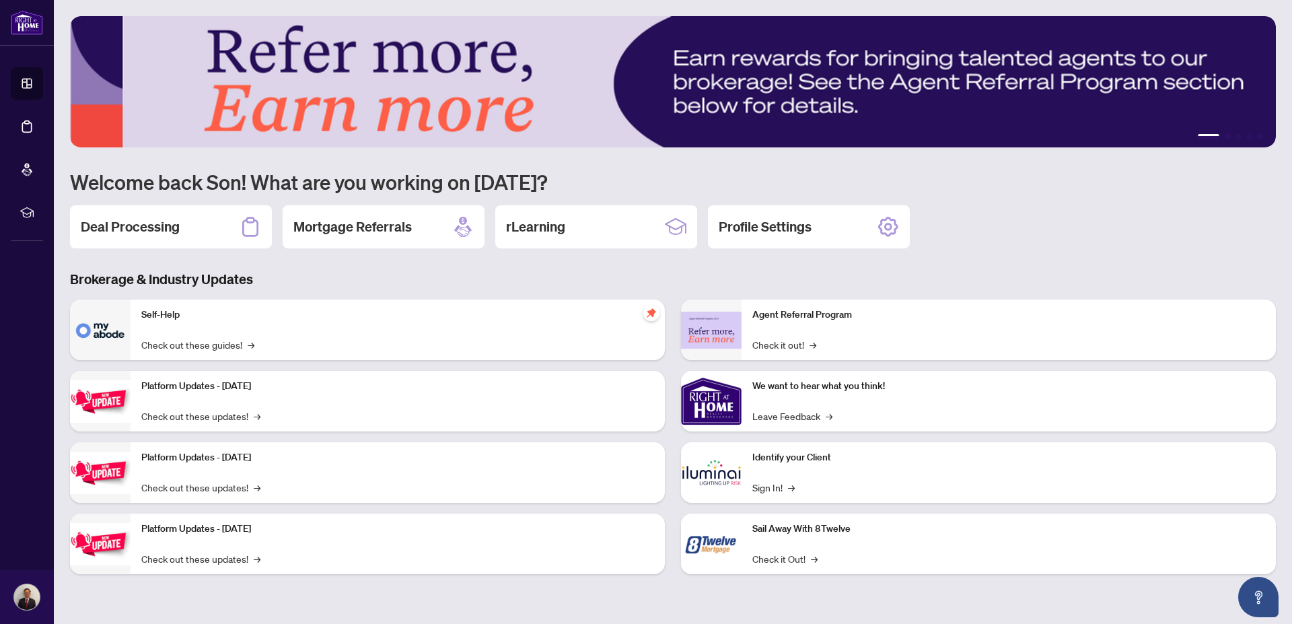
click at [153, 223] on h2 "Deal Processing" at bounding box center [130, 226] width 99 height 19
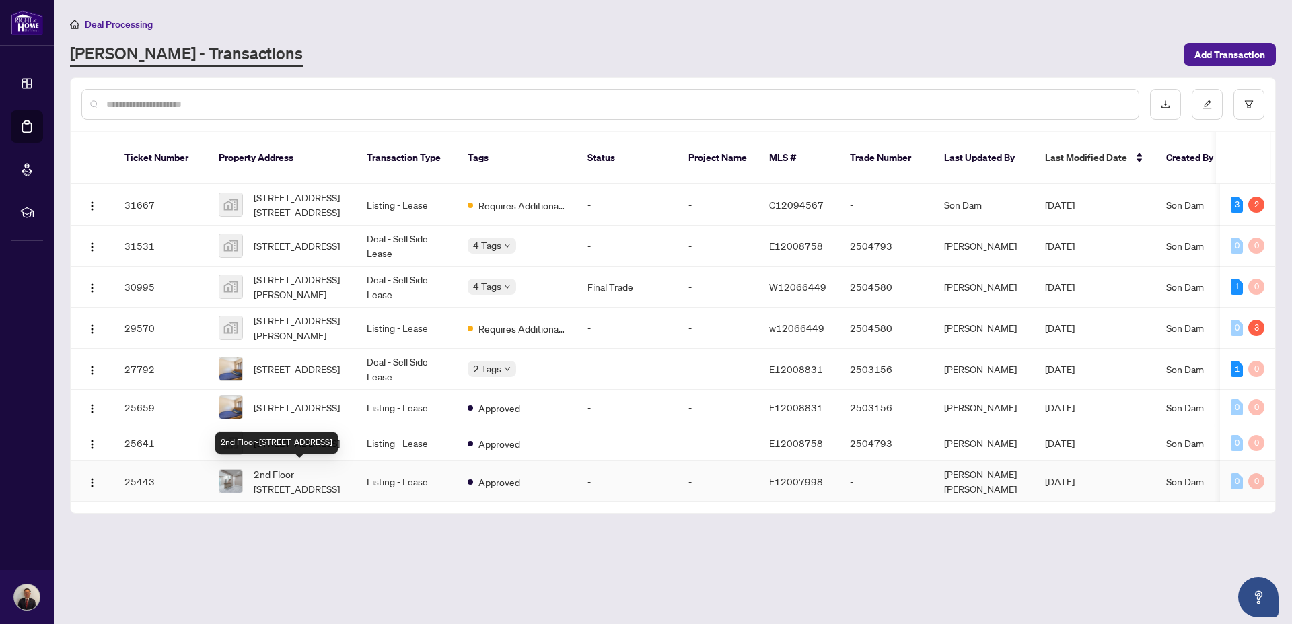
click at [277, 473] on span "2nd Floor-600 Gerrard St, Toronto, Ontario M4M 1Y3, Canada" at bounding box center [300, 481] width 92 height 30
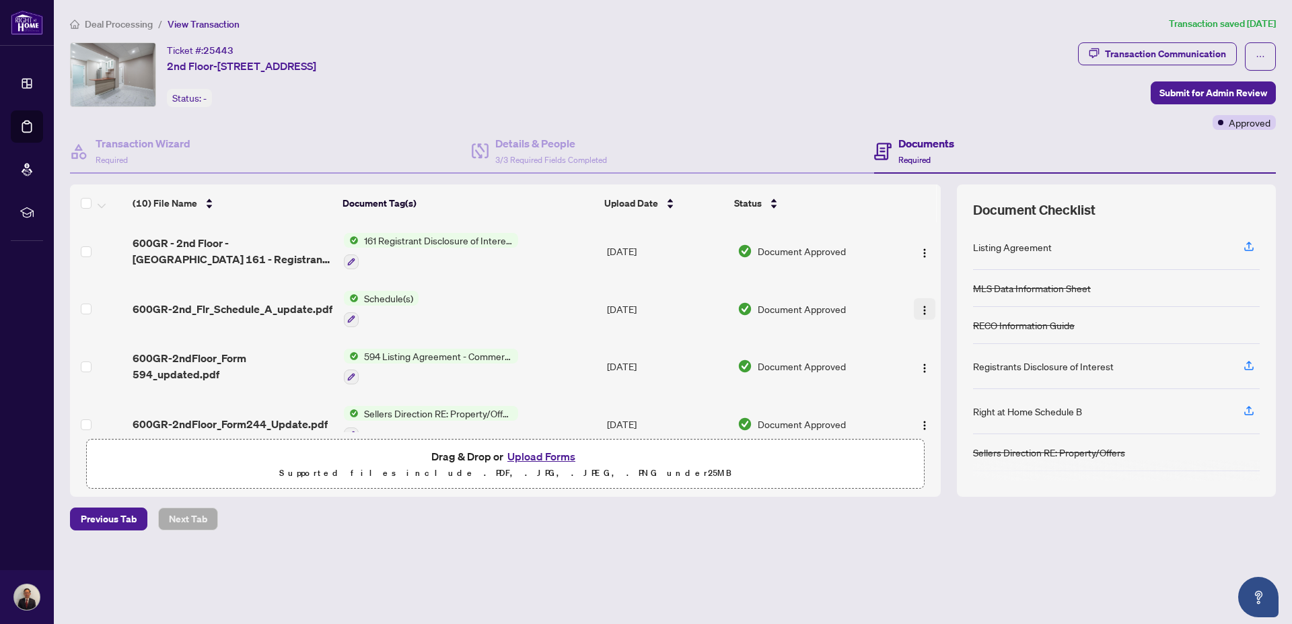
click at [922, 305] on img "button" at bounding box center [924, 310] width 11 height 11
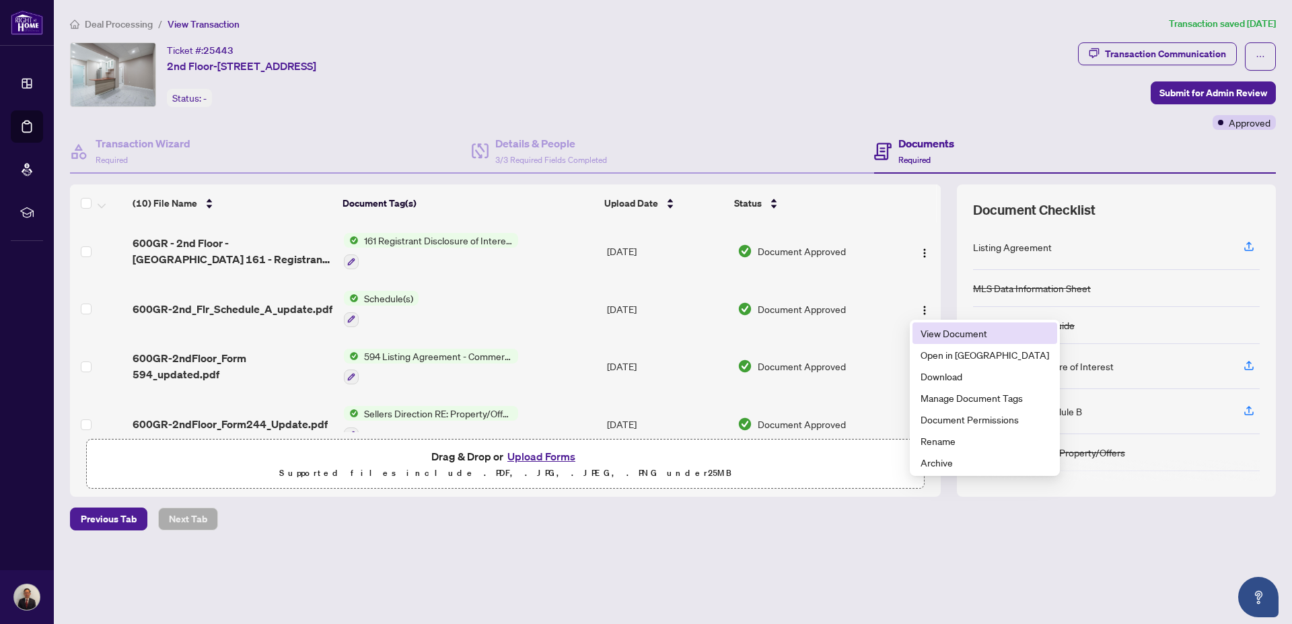
click at [947, 332] on span "View Document" at bounding box center [985, 333] width 129 height 15
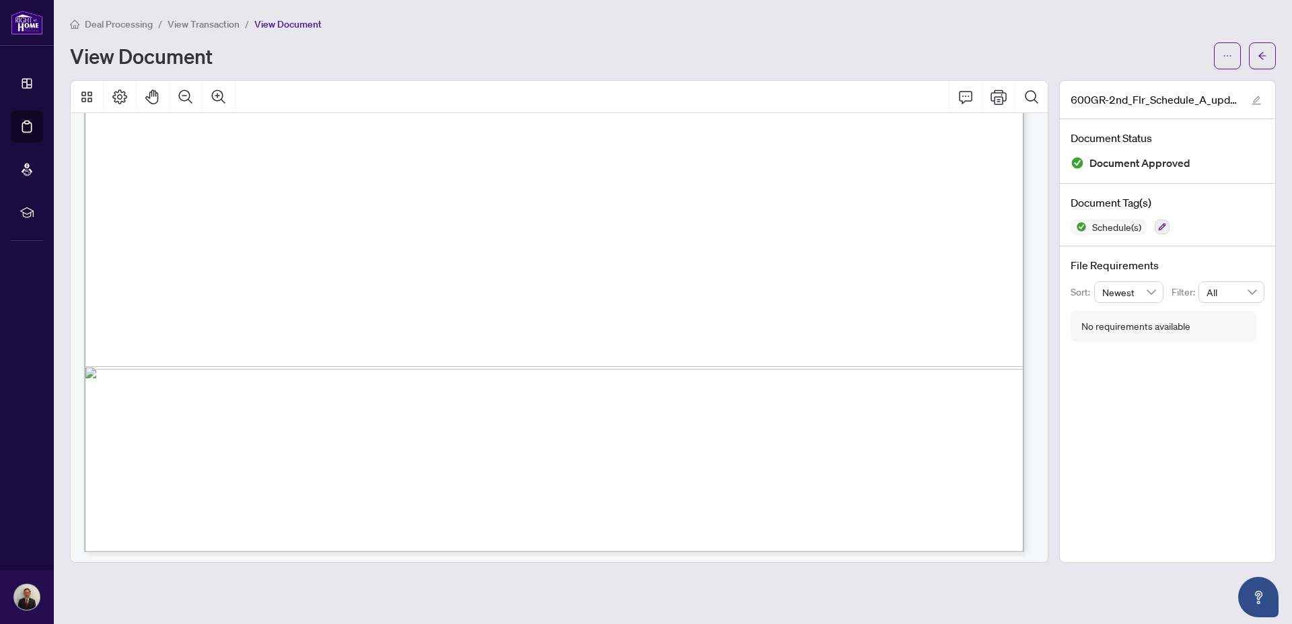
scroll to position [2042, 0]
click at [1001, 94] on icon "Print" at bounding box center [999, 97] width 16 height 15
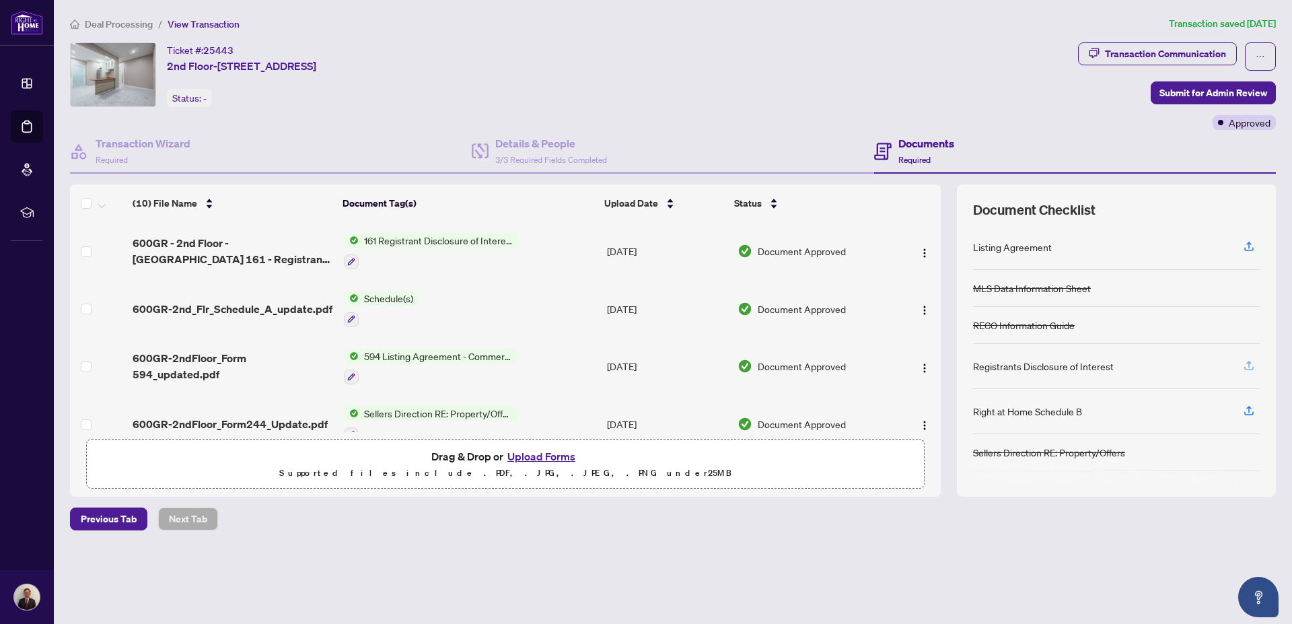
click at [1253, 366] on icon "button" at bounding box center [1248, 367] width 9 height 3
click at [1246, 365] on icon "button" at bounding box center [1249, 365] width 12 height 12
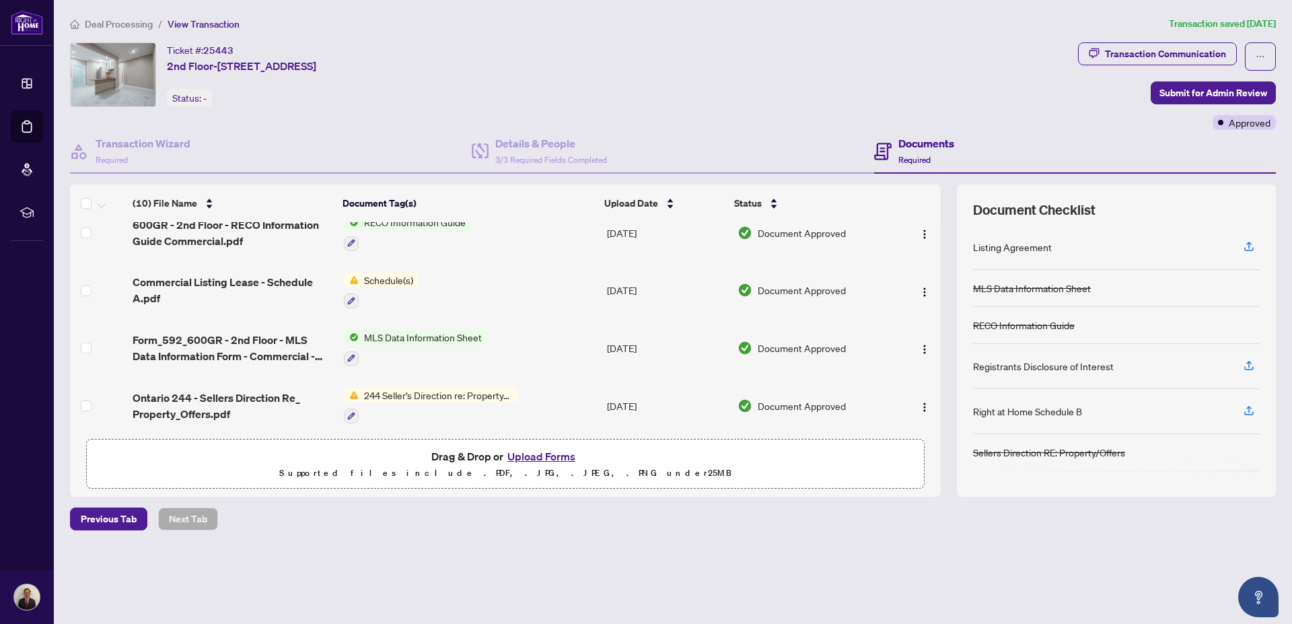
scroll to position [362, 0]
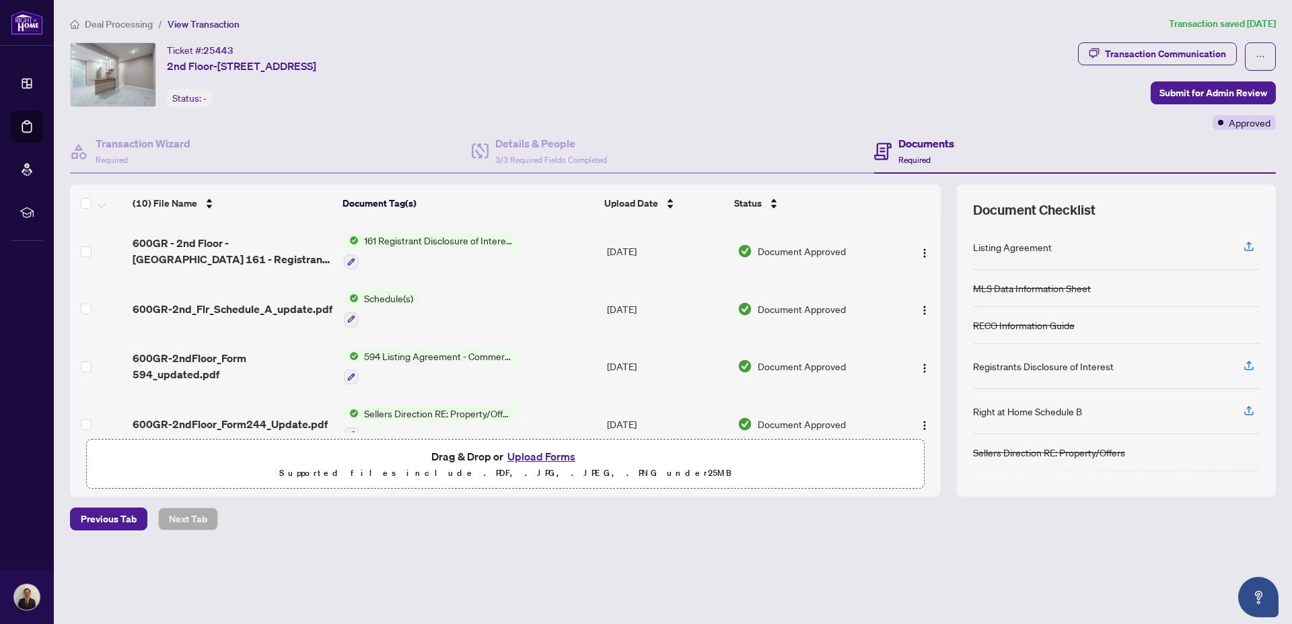
click at [1026, 366] on div "Registrants Disclosure of Interest" at bounding box center [1043, 366] width 141 height 15
click at [923, 250] on img "button" at bounding box center [924, 253] width 11 height 11
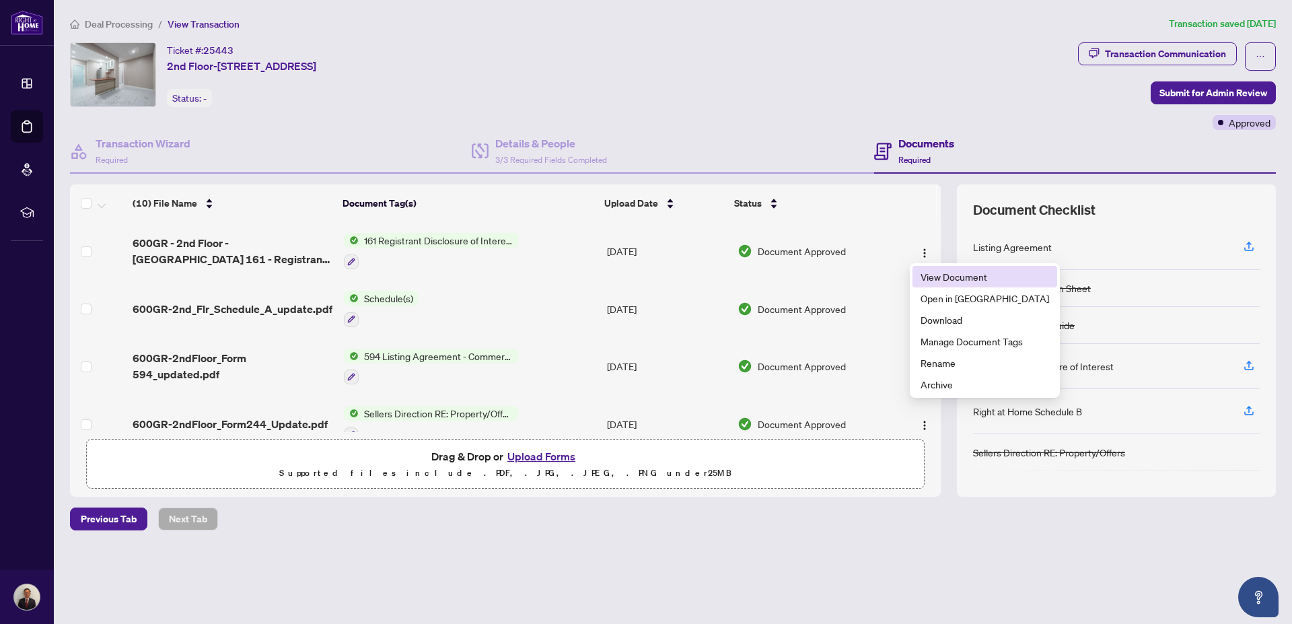
click at [937, 273] on span "View Document" at bounding box center [985, 276] width 129 height 15
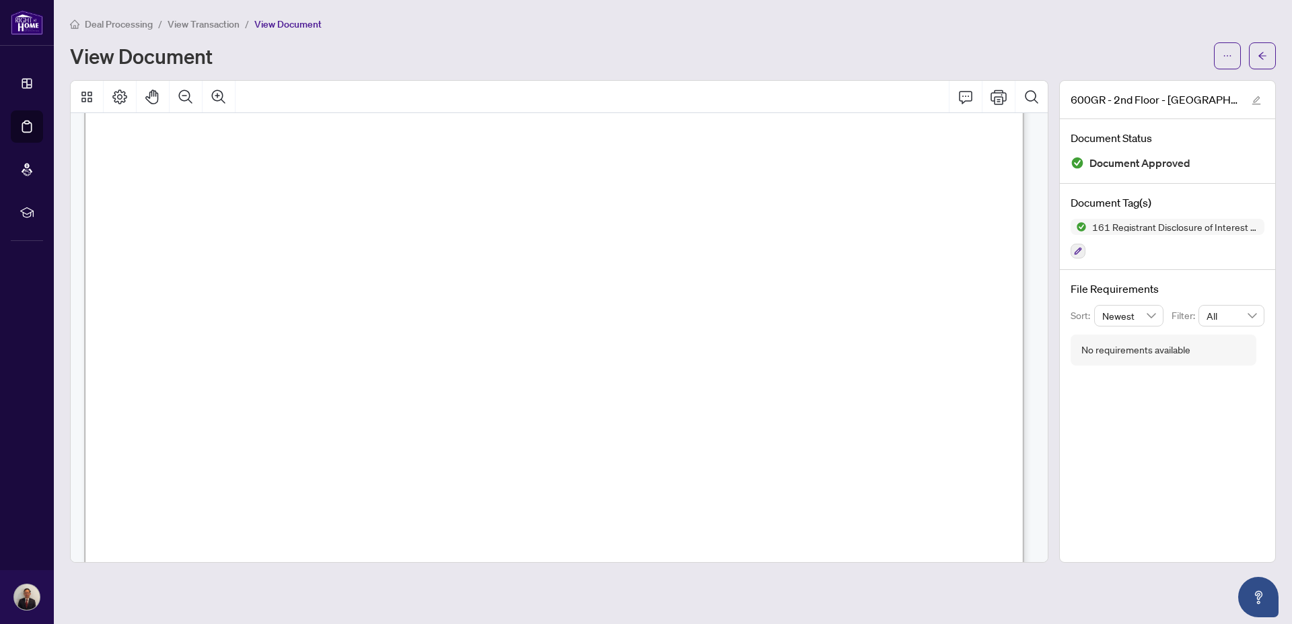
scroll to position [526, 0]
click at [968, 94] on icon "Comment" at bounding box center [966, 97] width 16 height 16
click at [119, 95] on icon "Page Layout" at bounding box center [120, 97] width 16 height 16
click at [1004, 98] on icon "Print" at bounding box center [999, 97] width 16 height 16
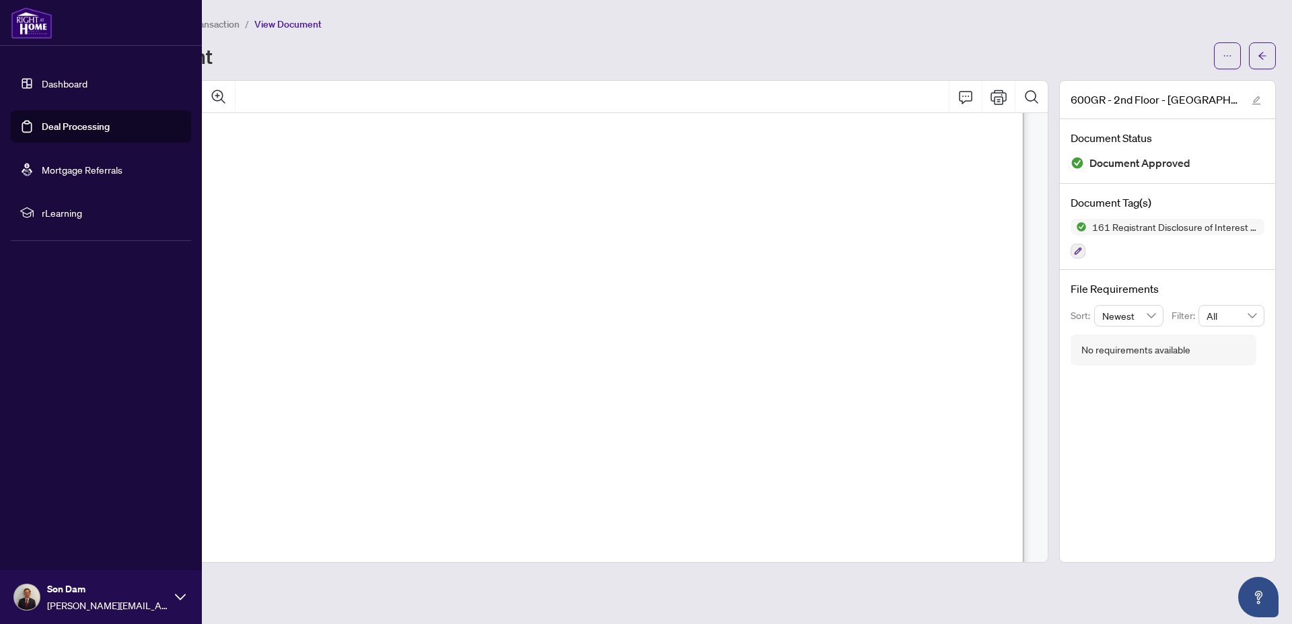
click at [28, 22] on img at bounding box center [32, 23] width 42 height 32
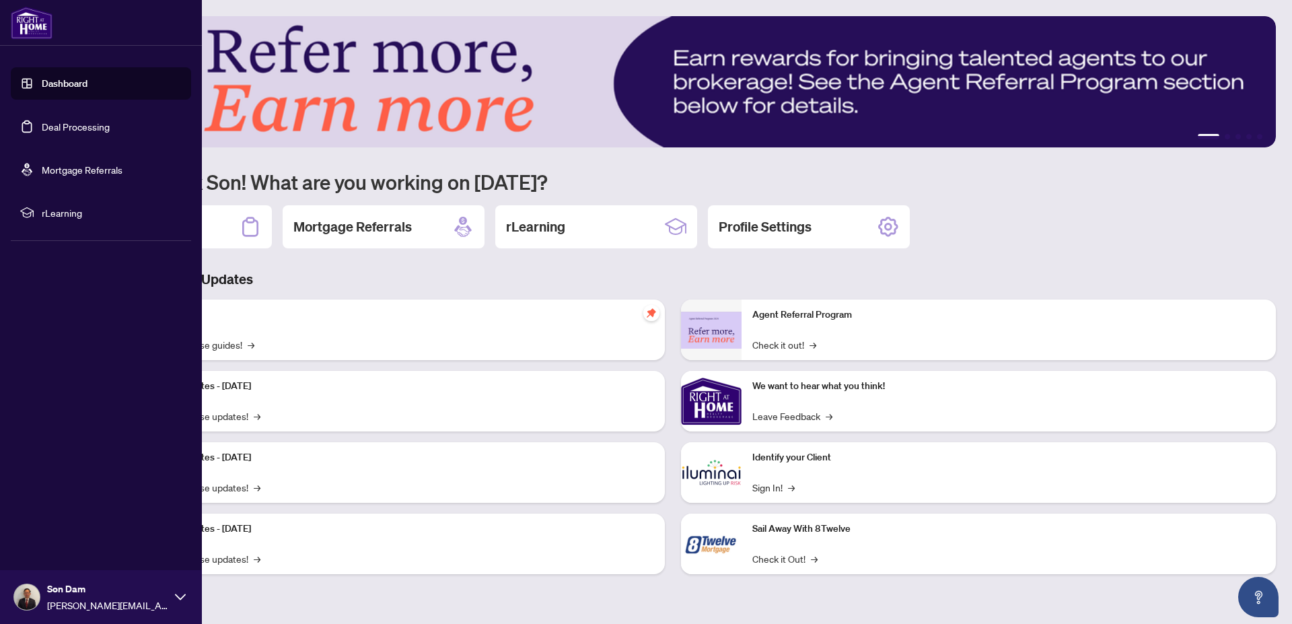
click at [69, 81] on link "Dashboard" at bounding box center [65, 83] width 46 height 12
click at [59, 83] on link "Dashboard" at bounding box center [65, 83] width 46 height 12
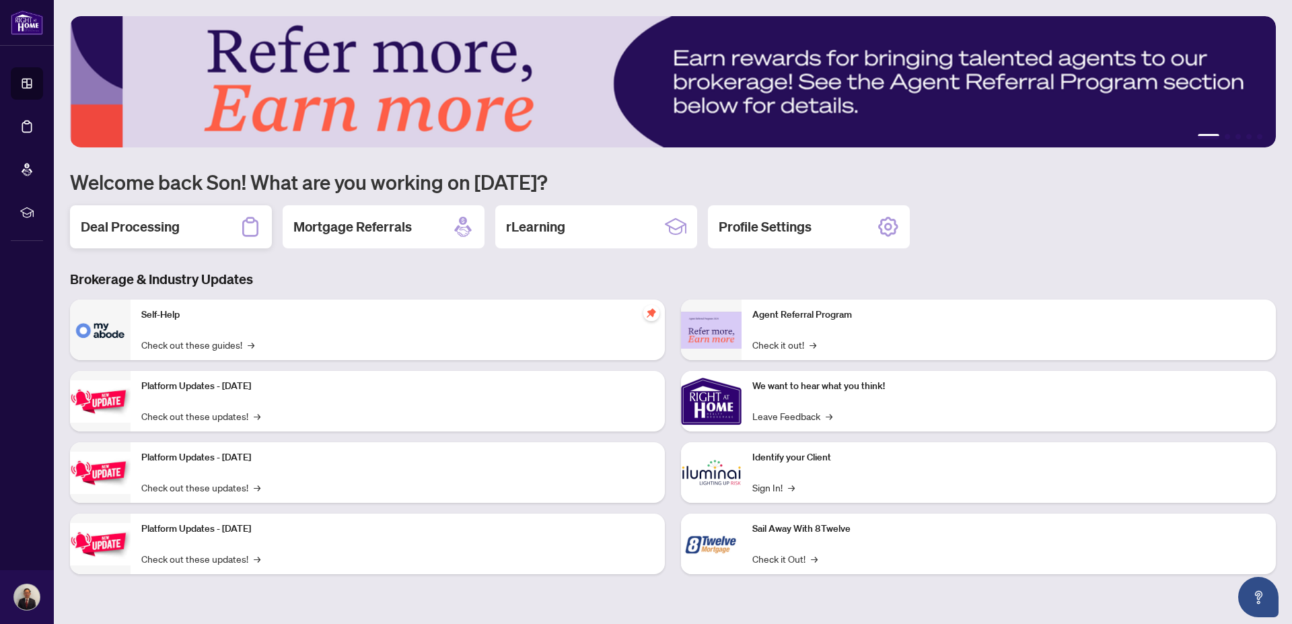
click at [152, 229] on h2 "Deal Processing" at bounding box center [130, 226] width 99 height 19
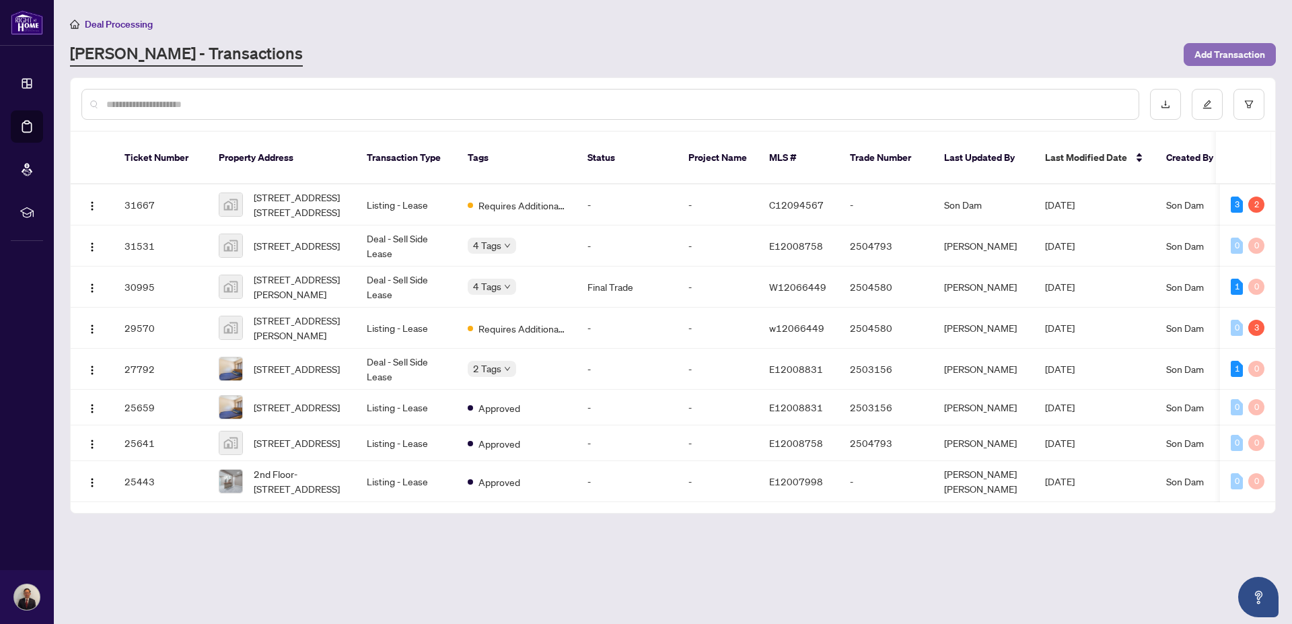
click at [1238, 52] on span "Add Transaction" at bounding box center [1230, 55] width 71 height 22
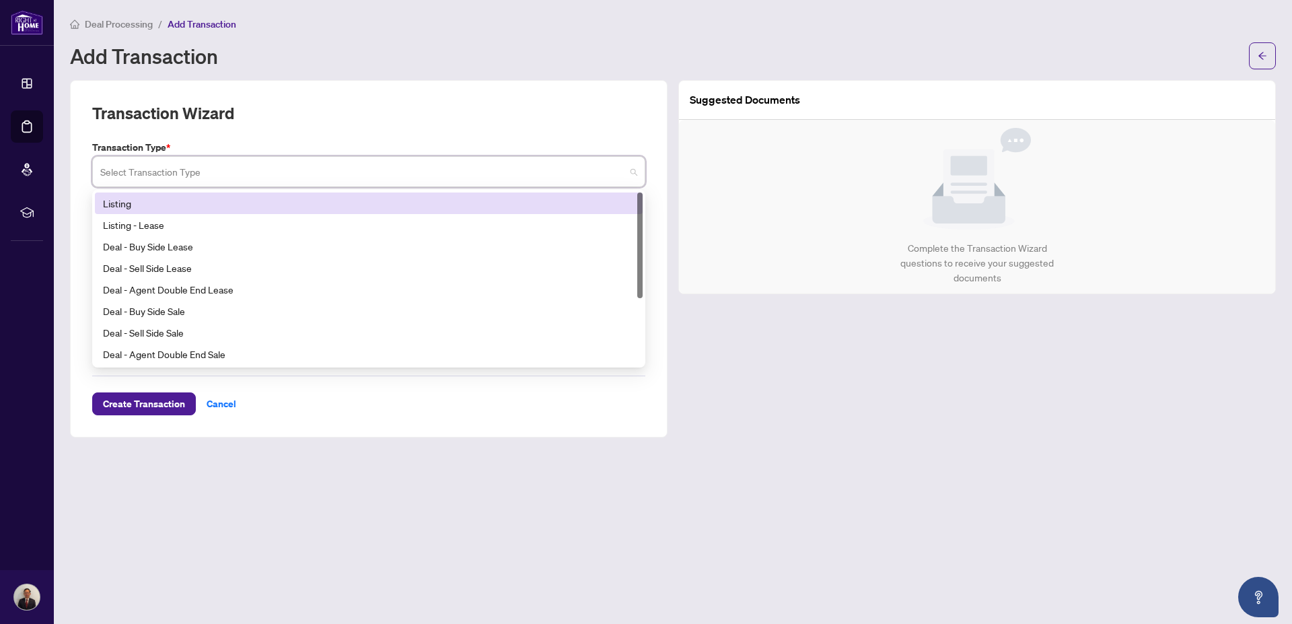
click at [424, 178] on input "search" at bounding box center [362, 174] width 525 height 30
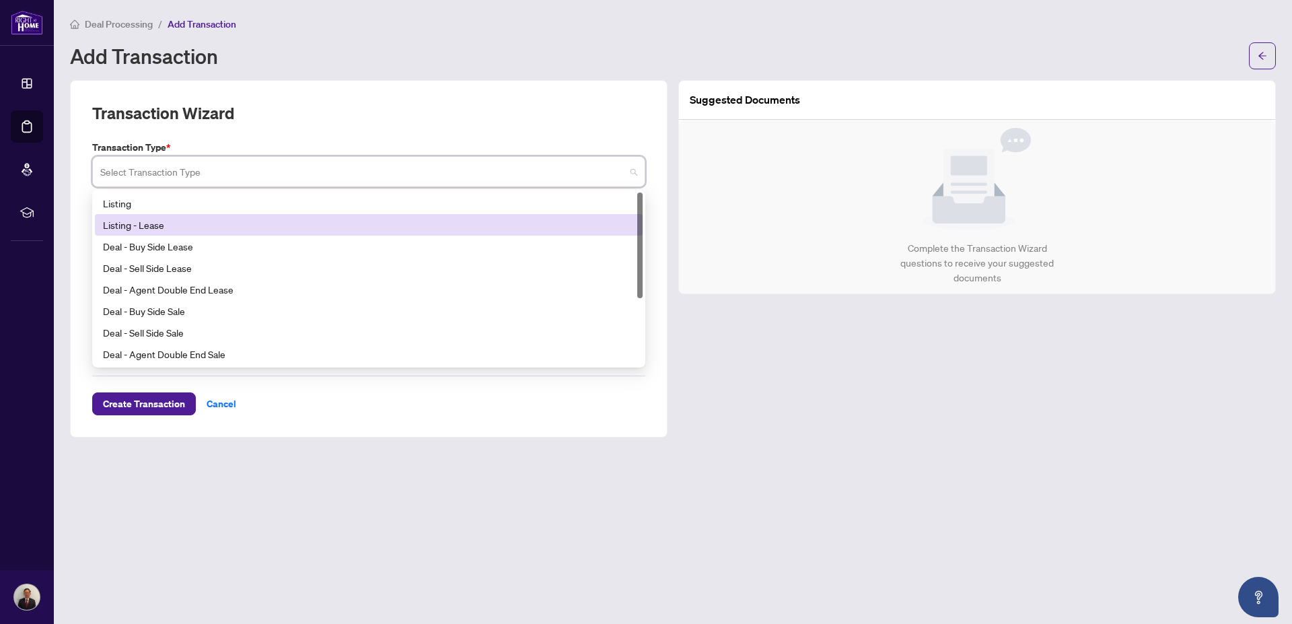
click at [167, 222] on div "Listing - Lease" at bounding box center [369, 224] width 532 height 15
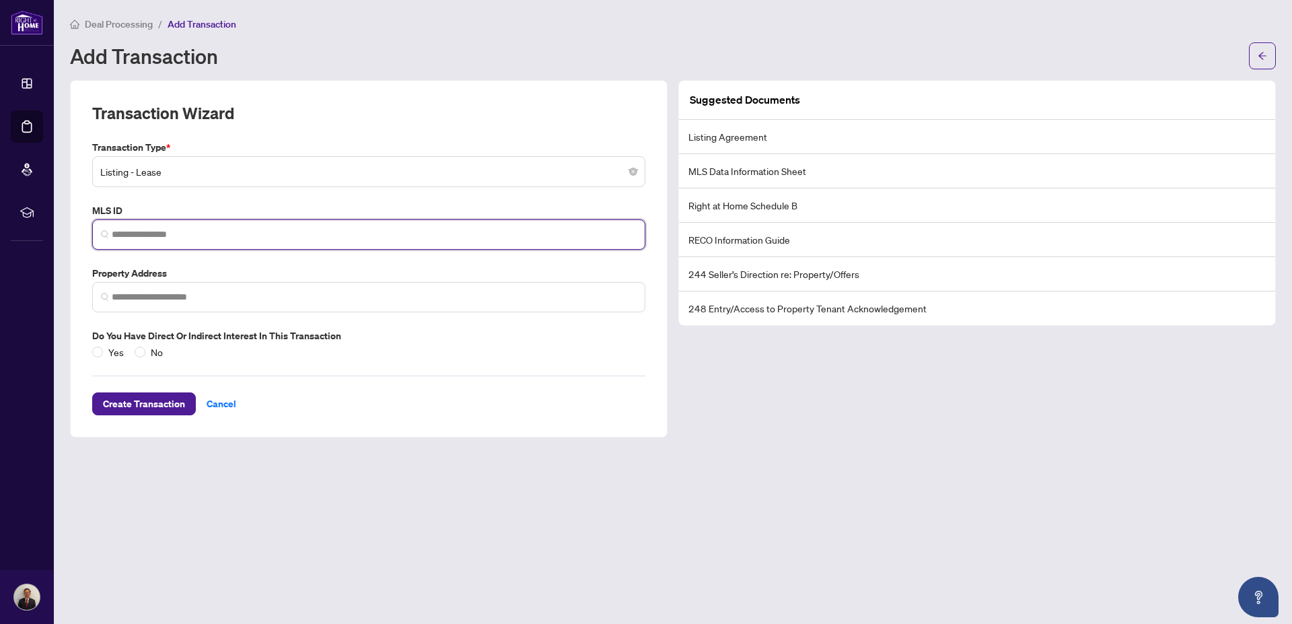
click at [204, 229] on input "search" at bounding box center [374, 234] width 525 height 14
type input "*********"
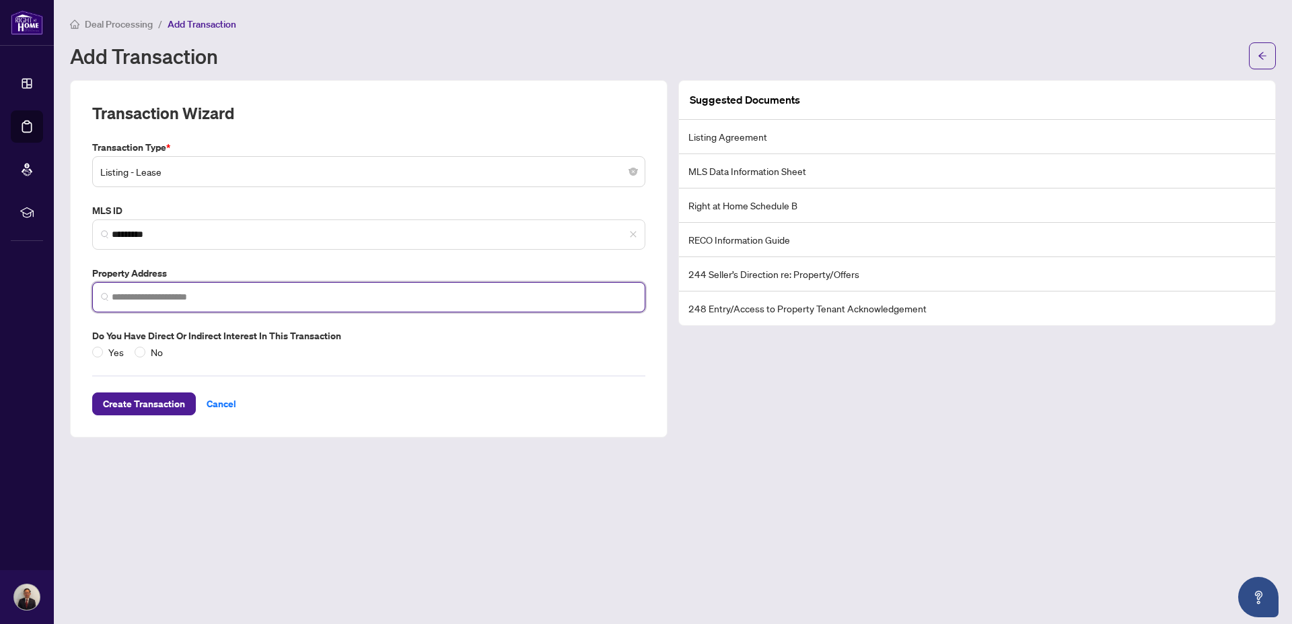
click at [264, 290] on input "search" at bounding box center [374, 297] width 525 height 14
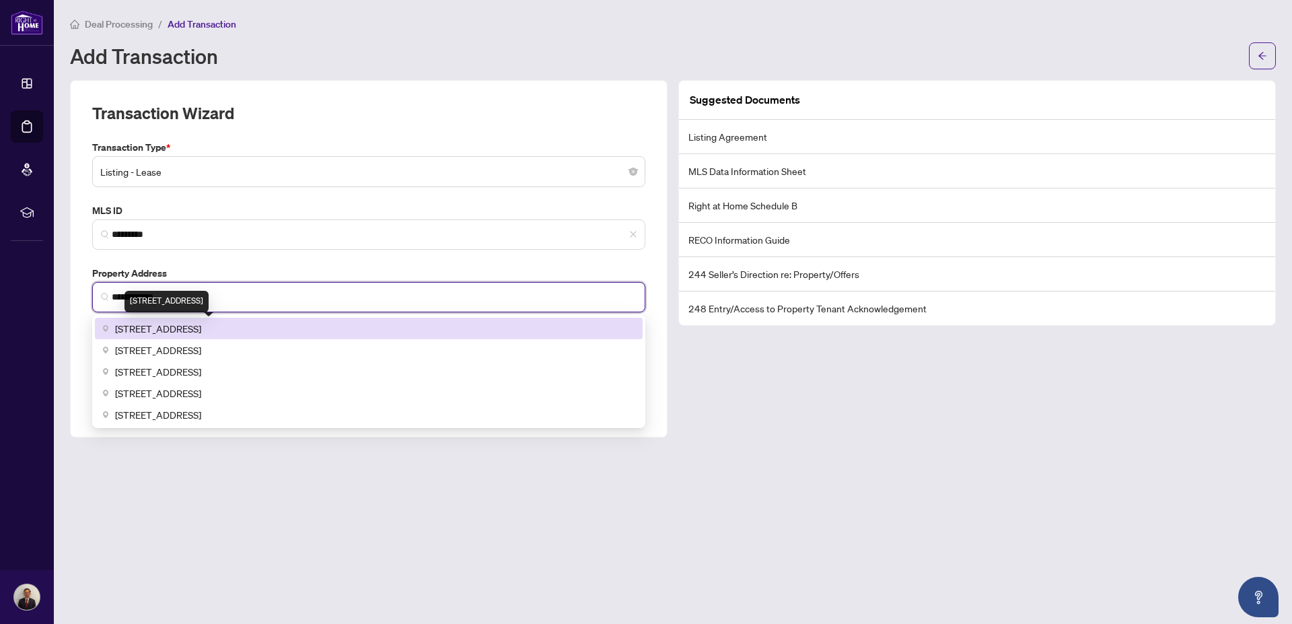
click at [201, 321] on span "600 Gerrard Street East, Toronto, ON, Canada" at bounding box center [158, 328] width 86 height 15
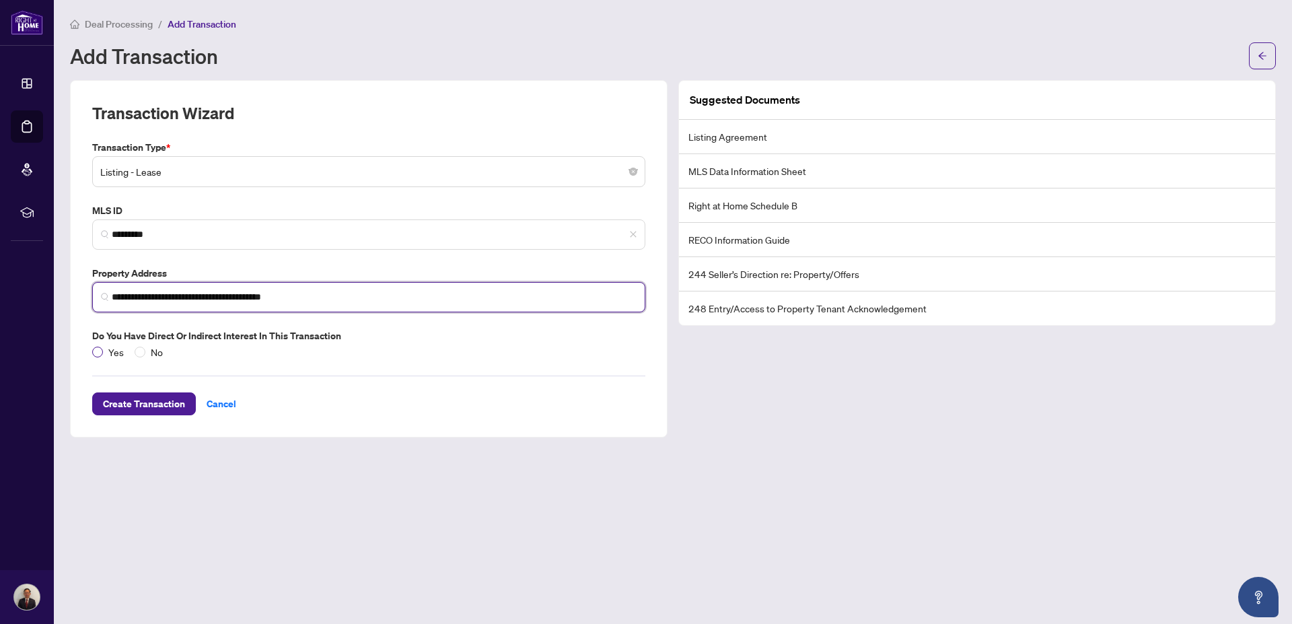
type input "**********"
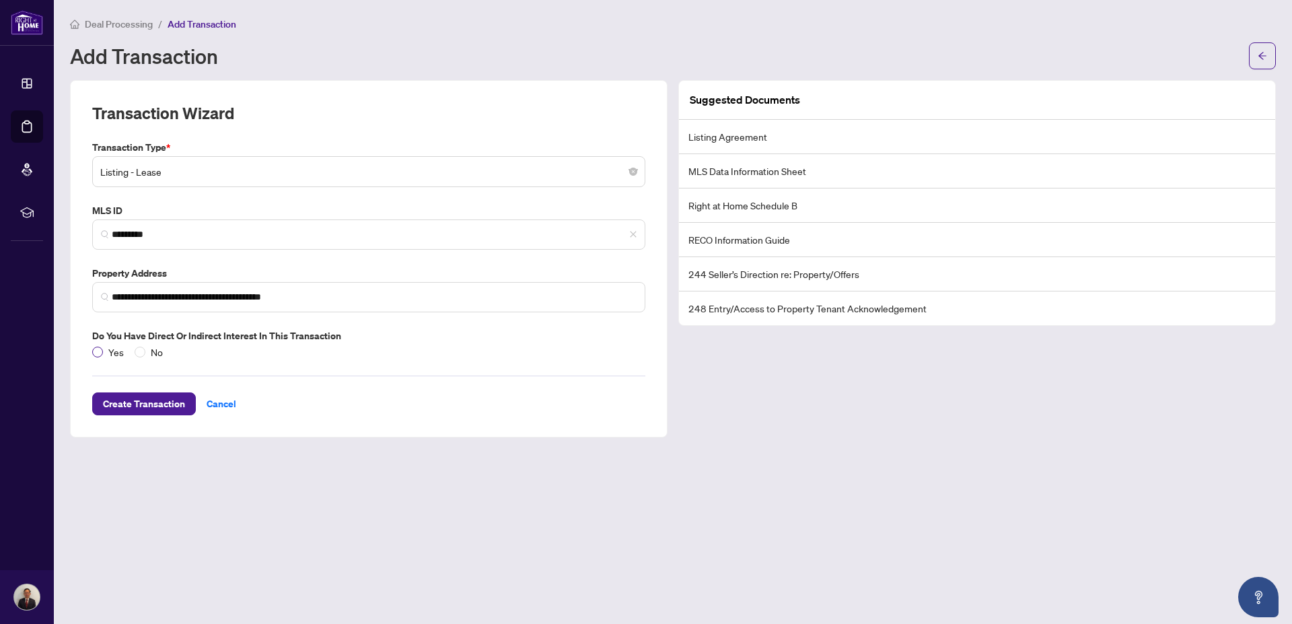
click at [103, 352] on label "Yes" at bounding box center [110, 352] width 37 height 15
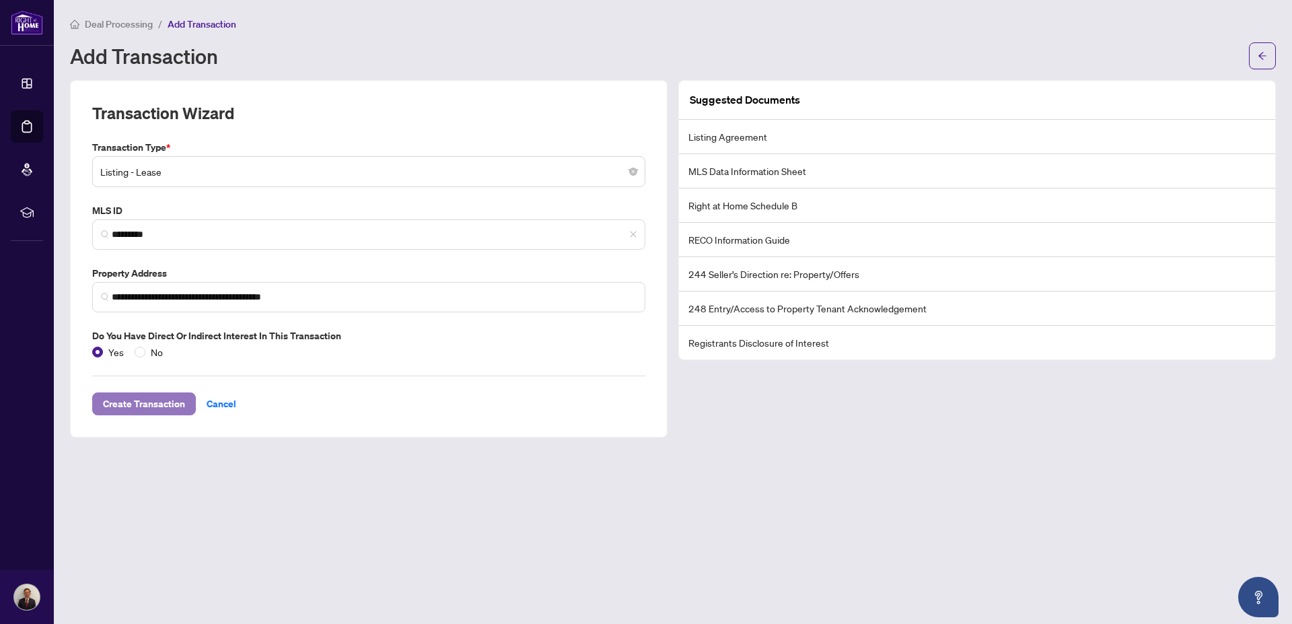
click at [162, 401] on span "Create Transaction" at bounding box center [144, 404] width 82 height 22
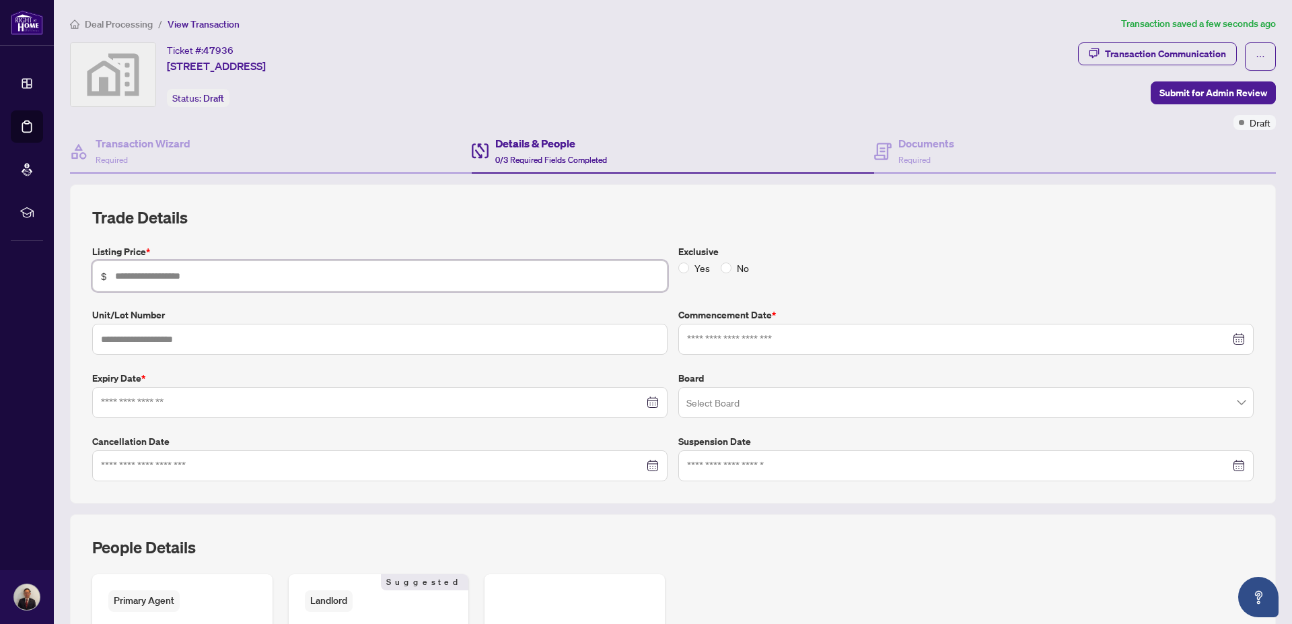
click at [189, 272] on input "text" at bounding box center [387, 276] width 544 height 15
type input "**"
click at [179, 336] on input "text" at bounding box center [379, 339] width 575 height 31
type input "*********"
click at [841, 336] on input at bounding box center [958, 339] width 543 height 15
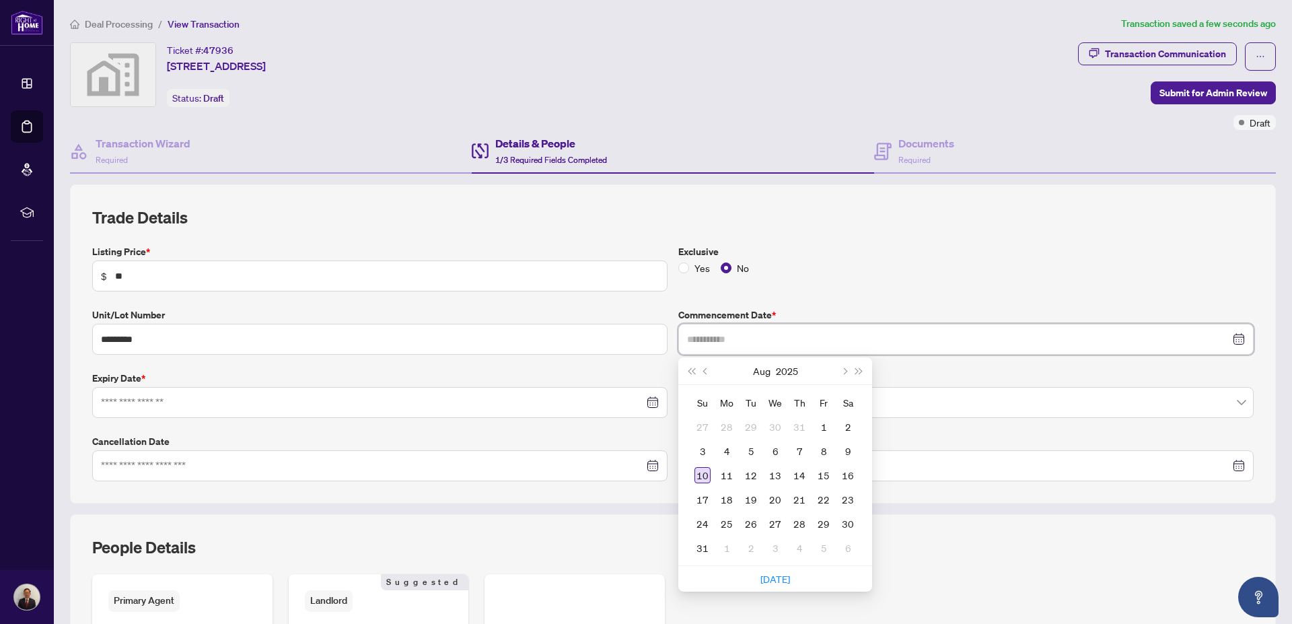
type input "**********"
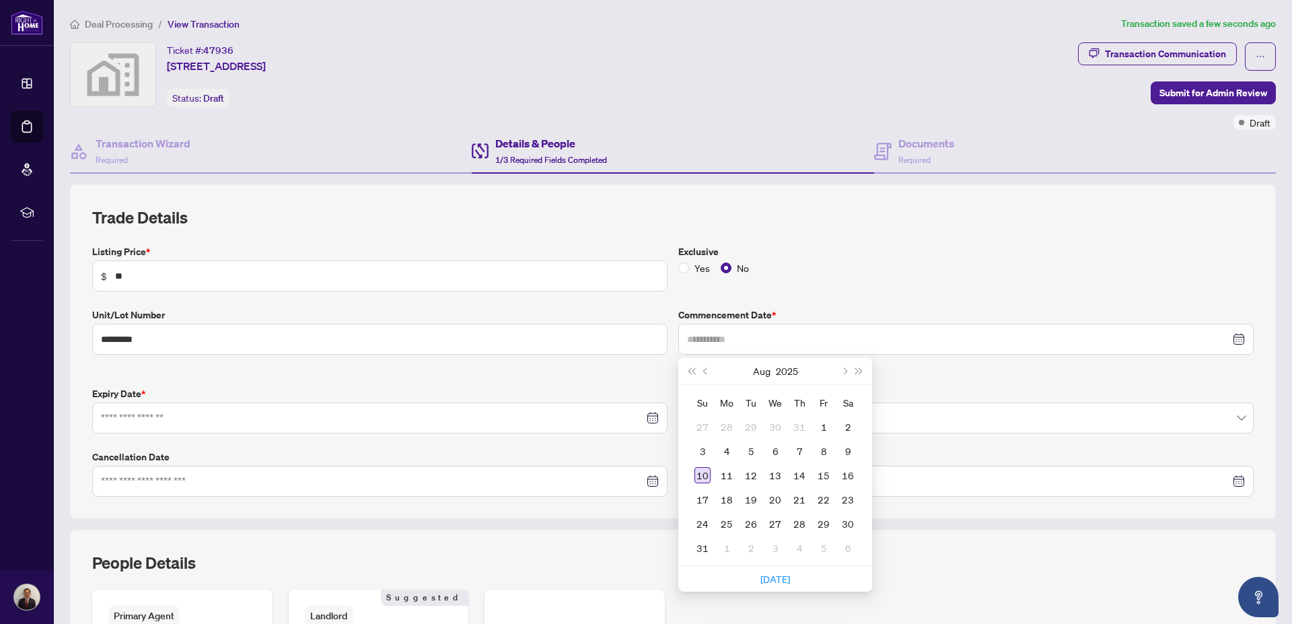
click at [695, 470] on div "10" at bounding box center [703, 475] width 16 height 16
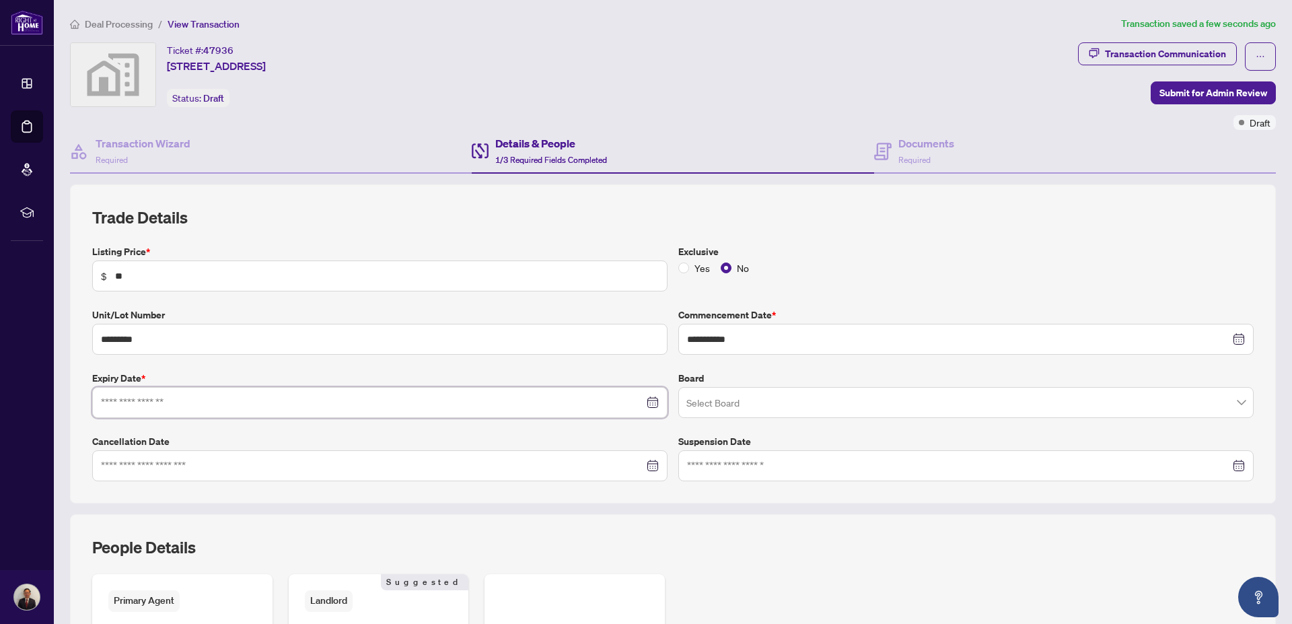
click at [287, 400] on input at bounding box center [372, 402] width 543 height 15
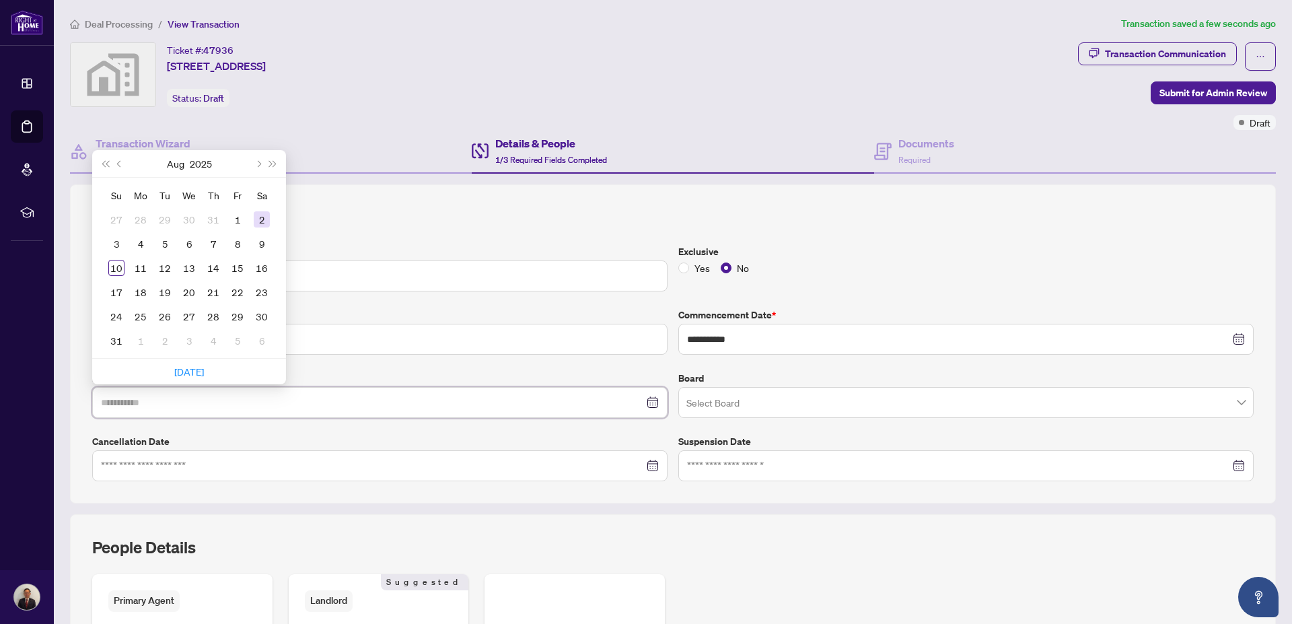
type input "**********"
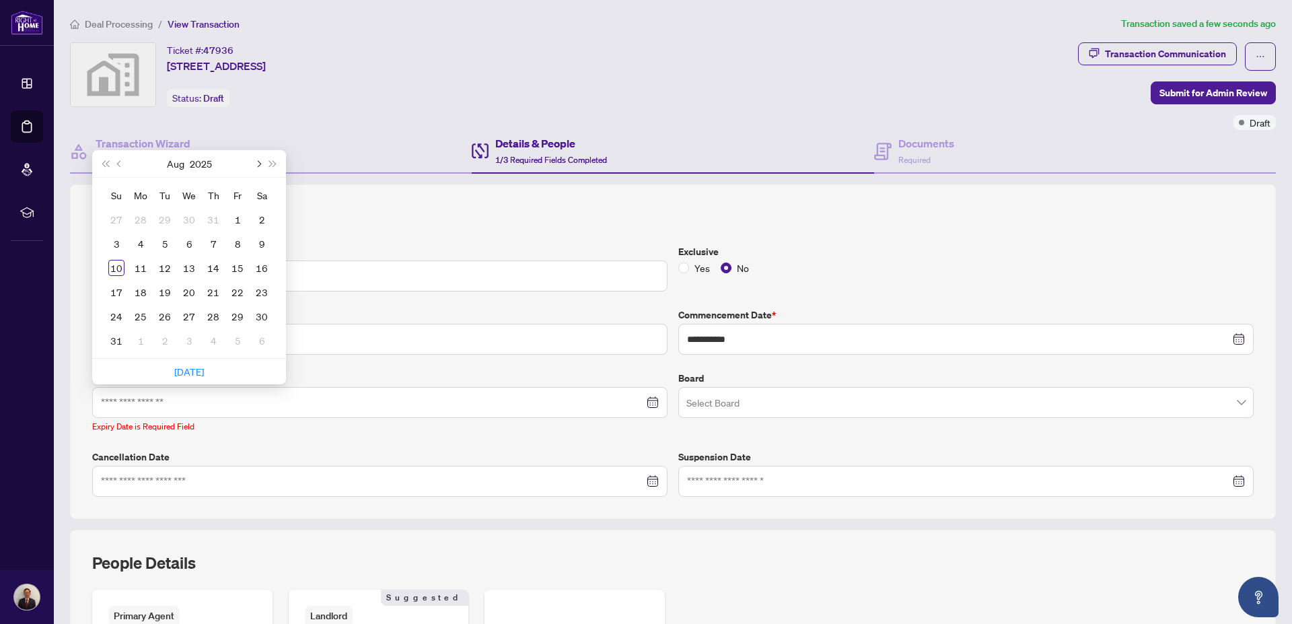
click at [260, 161] on span "Next month (PageDown)" at bounding box center [257, 163] width 7 height 7
type input "**********"
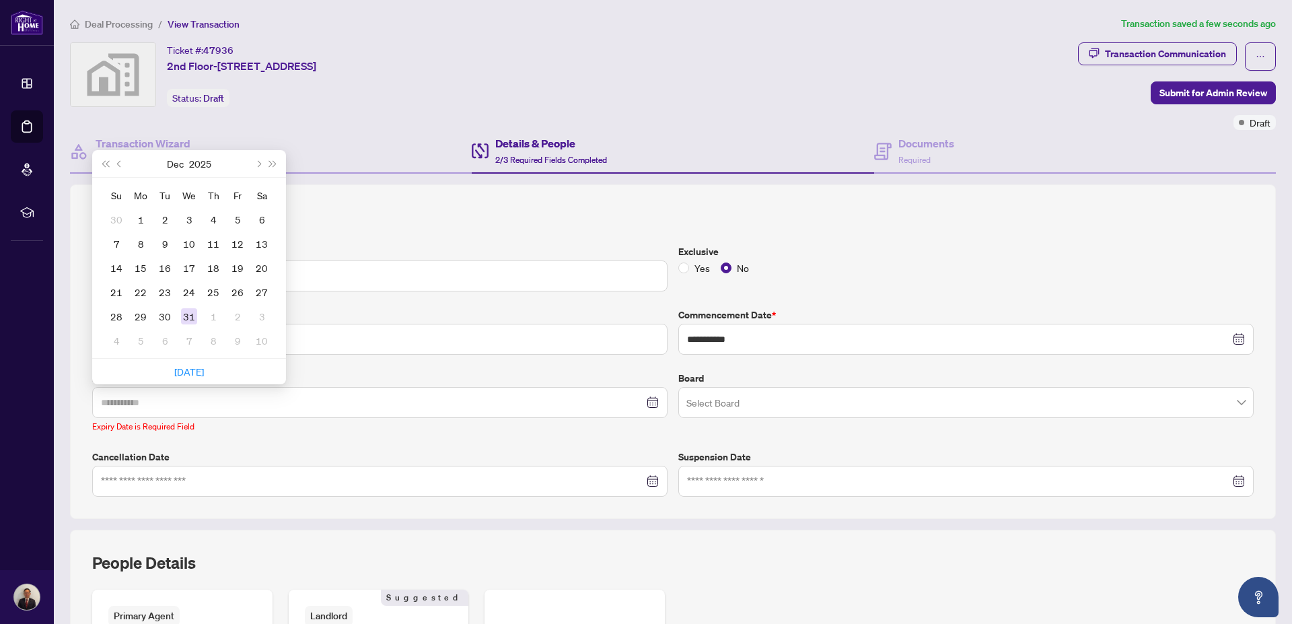
click at [192, 310] on div "31" at bounding box center [189, 316] width 16 height 16
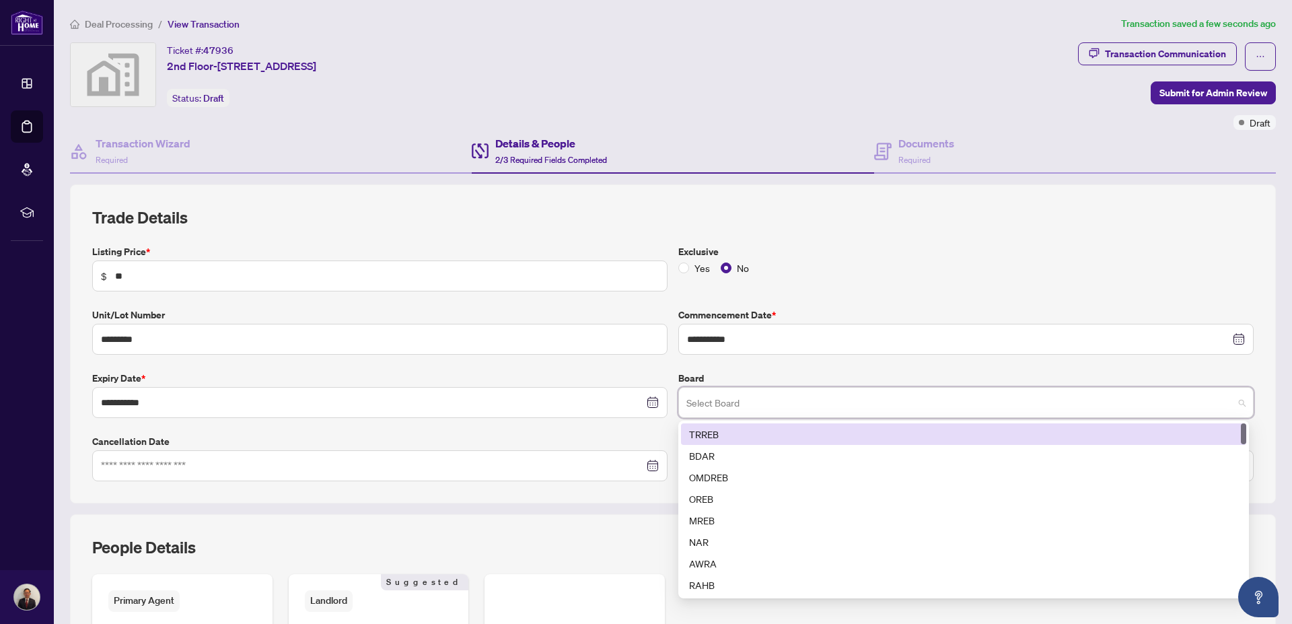
click at [779, 404] on input "search" at bounding box center [959, 405] width 547 height 30
click at [706, 434] on div "TRREB" at bounding box center [963, 434] width 549 height 15
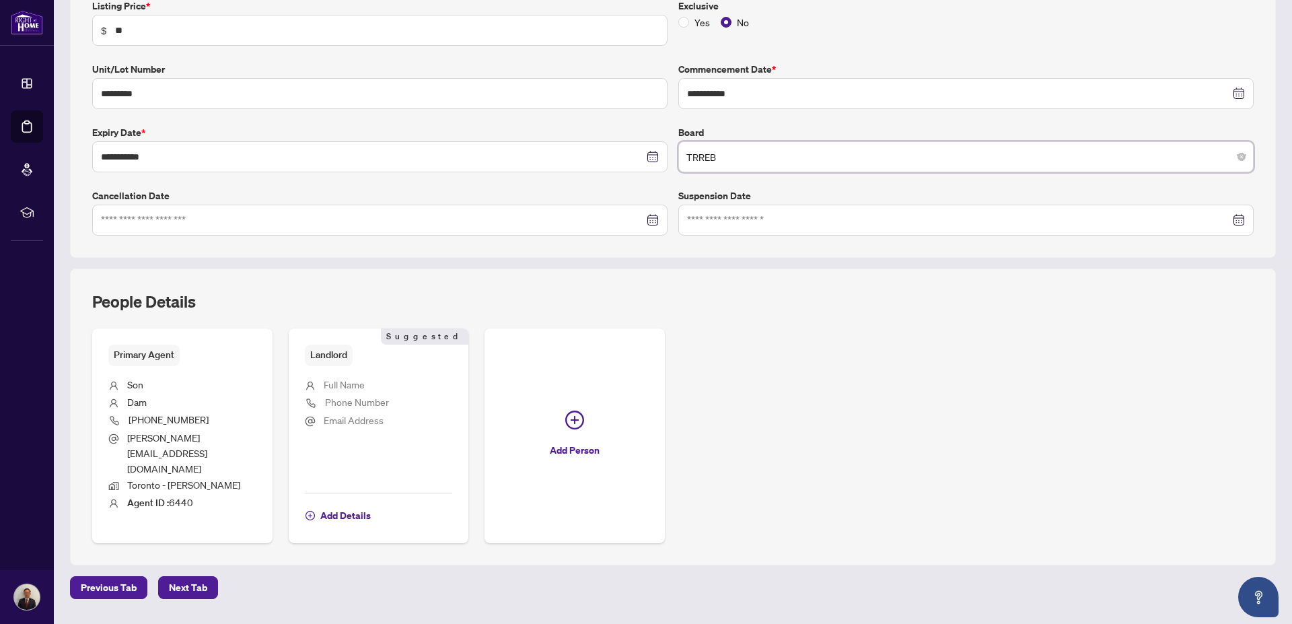
scroll to position [254, 0]
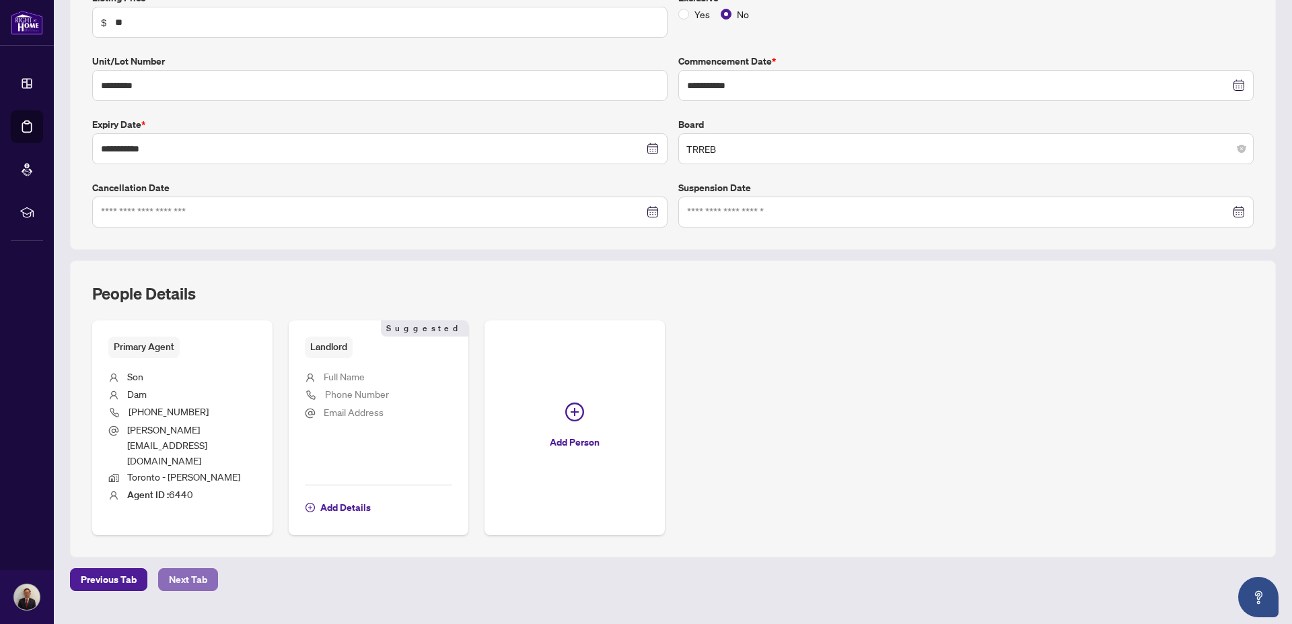
click at [200, 569] on span "Next Tab" at bounding box center [188, 580] width 38 height 22
